Goal: Task Accomplishment & Management: Use online tool/utility

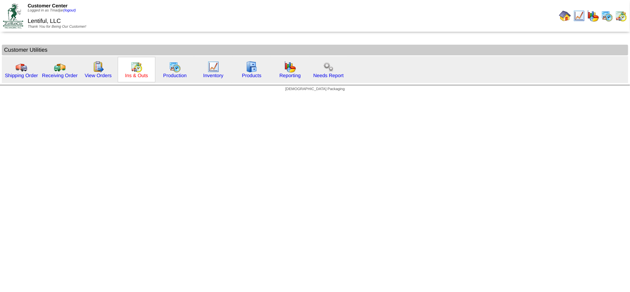
click at [142, 73] on link "Ins & Outs" at bounding box center [136, 76] width 23 height 6
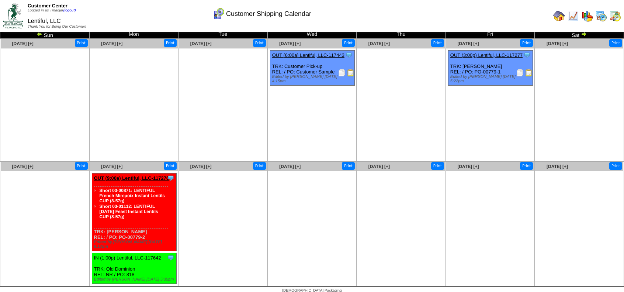
scroll to position [15, 0]
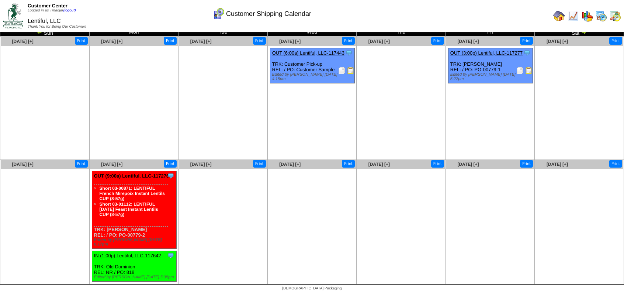
click at [527, 70] on img at bounding box center [528, 70] width 7 height 7
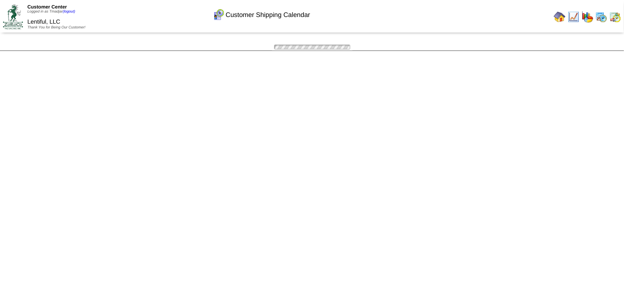
scroll to position [15, 0]
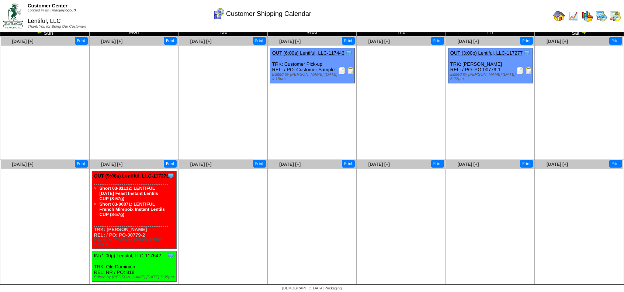
click at [519, 73] on img at bounding box center [519, 70] width 7 height 7
